Goal: Information Seeking & Learning: Learn about a topic

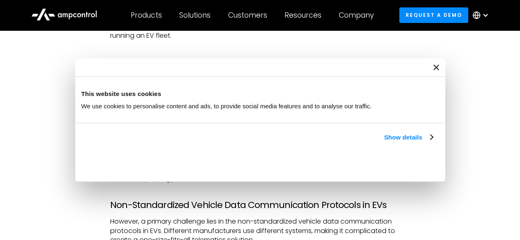
scroll to position [1679, 0]
drag, startPoint x: 136, startPoint y: 121, endPoint x: 343, endPoint y: 122, distance: 207.0
click at [343, 122] on p "Ampcontrol is a pioneering cloud-based charge management software that collects…" at bounding box center [259, 108] width 299 height 37
copy p "vehicle state of charge, range estimation, energy consumption"
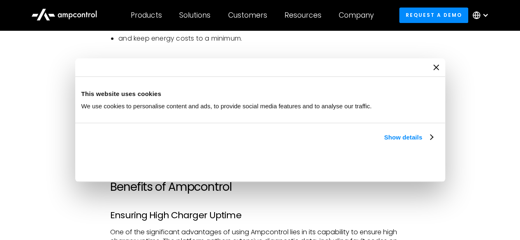
scroll to position [1820, 0]
drag, startPoint x: 164, startPoint y: 90, endPoint x: 268, endPoint y: 99, distance: 104.7
click at [268, 99] on p "However, a primary challenge lies in the non-standardized vehicle data communic…" at bounding box center [259, 90] width 299 height 28
copy p "Different manufacturers use different systems, making it complicated to create …"
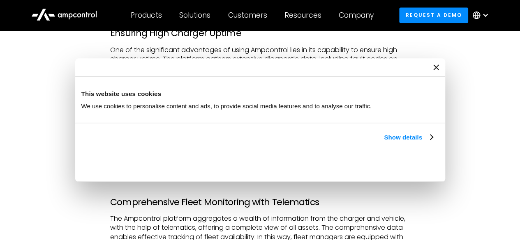
scroll to position [2011, 0]
